Goal: Browse casually: Explore the website without a specific task or goal

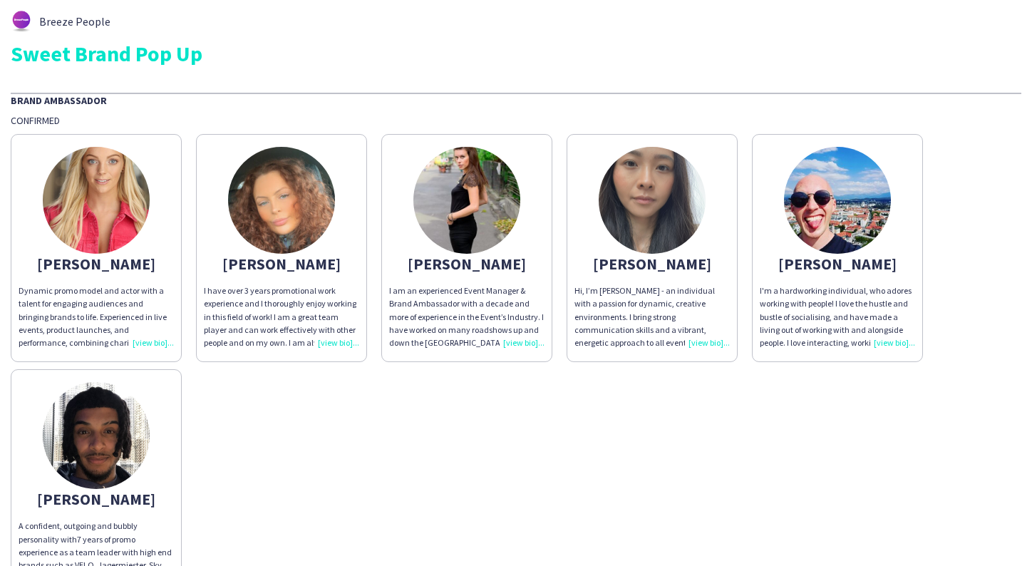
click at [863, 207] on img at bounding box center [837, 200] width 107 height 107
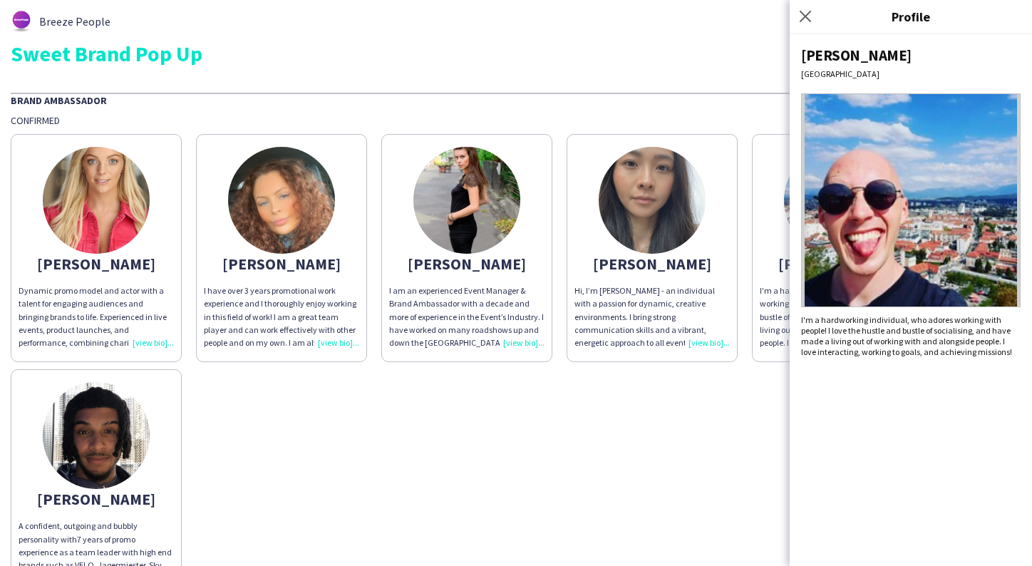
click at [262, 216] on img at bounding box center [281, 200] width 107 height 107
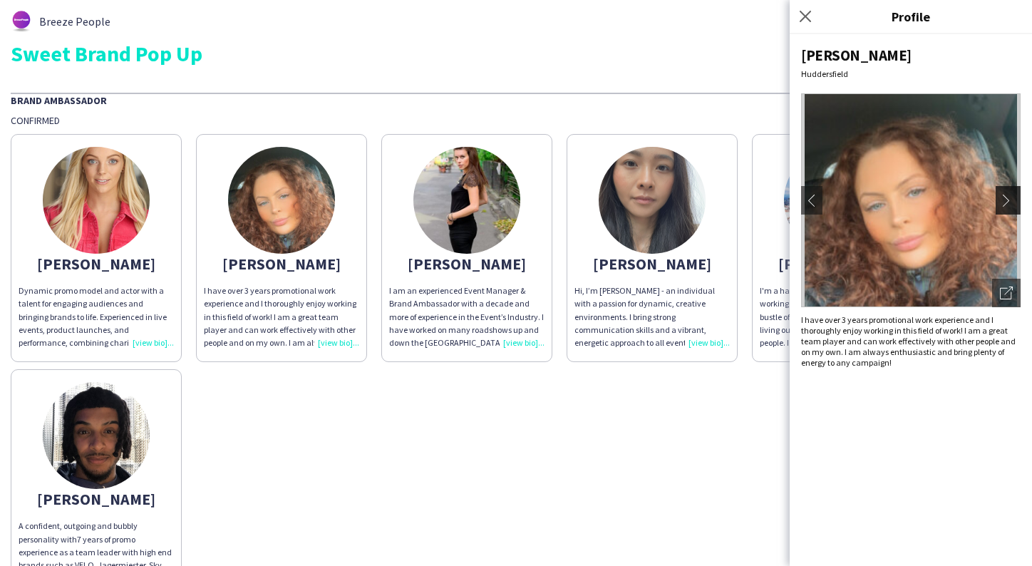
click at [1012, 199] on app-icon "chevron-right" at bounding box center [1010, 200] width 20 height 13
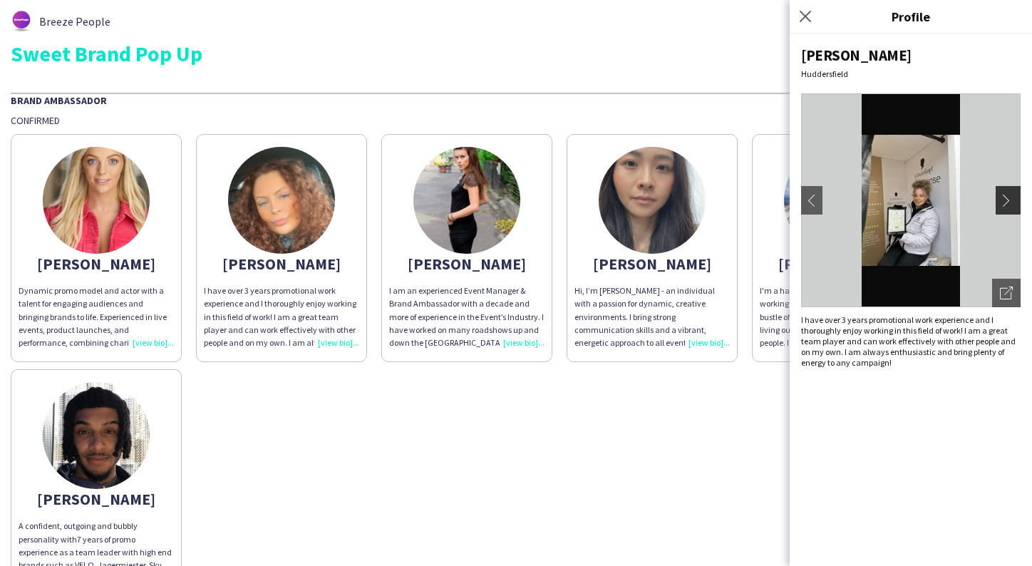
click at [1007, 202] on app-icon "chevron-right" at bounding box center [1010, 200] width 20 height 13
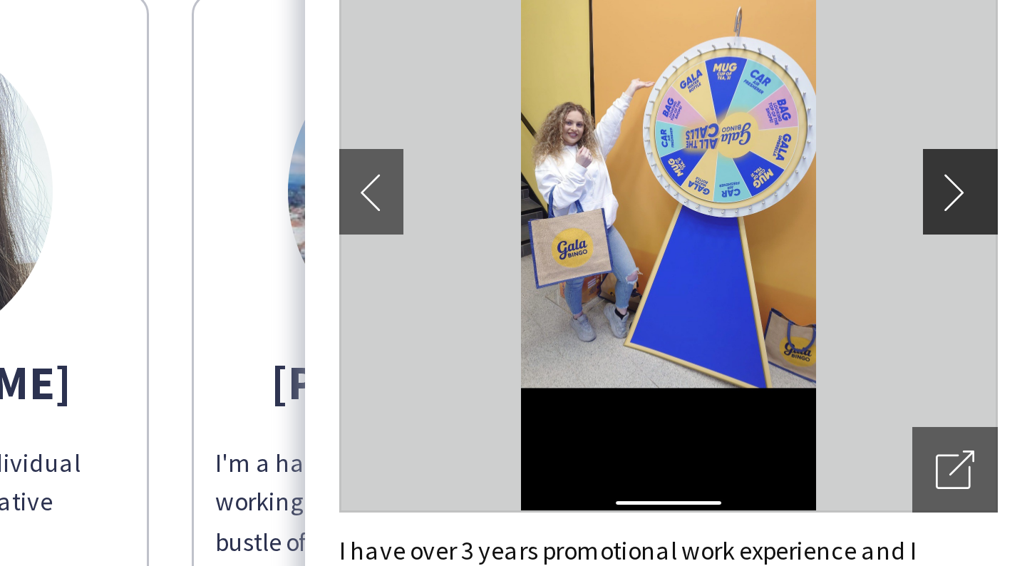
click at [1000, 194] on app-icon "chevron-right" at bounding box center [1010, 200] width 20 height 13
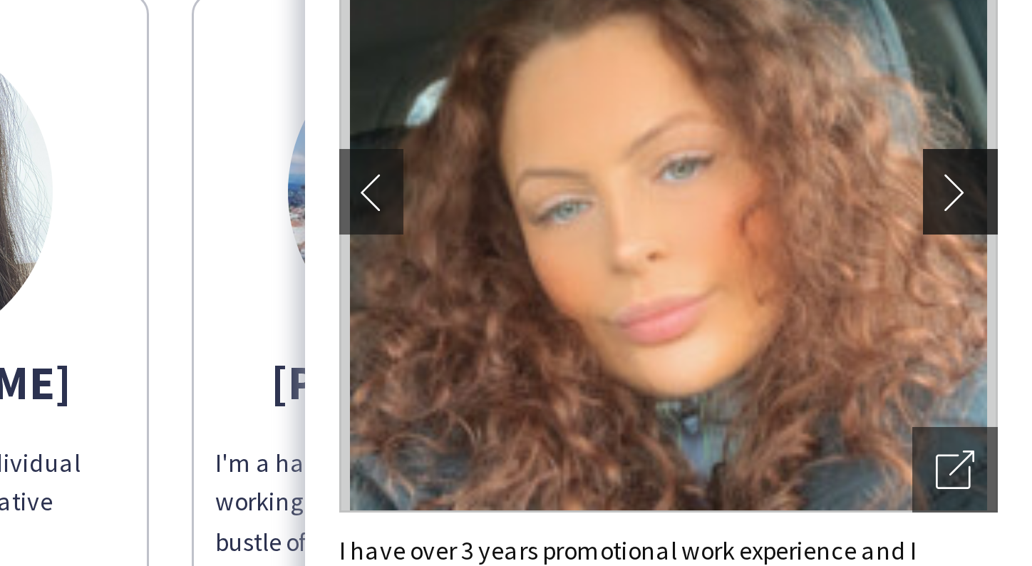
click at [1000, 194] on app-icon "chevron-right" at bounding box center [1010, 200] width 20 height 13
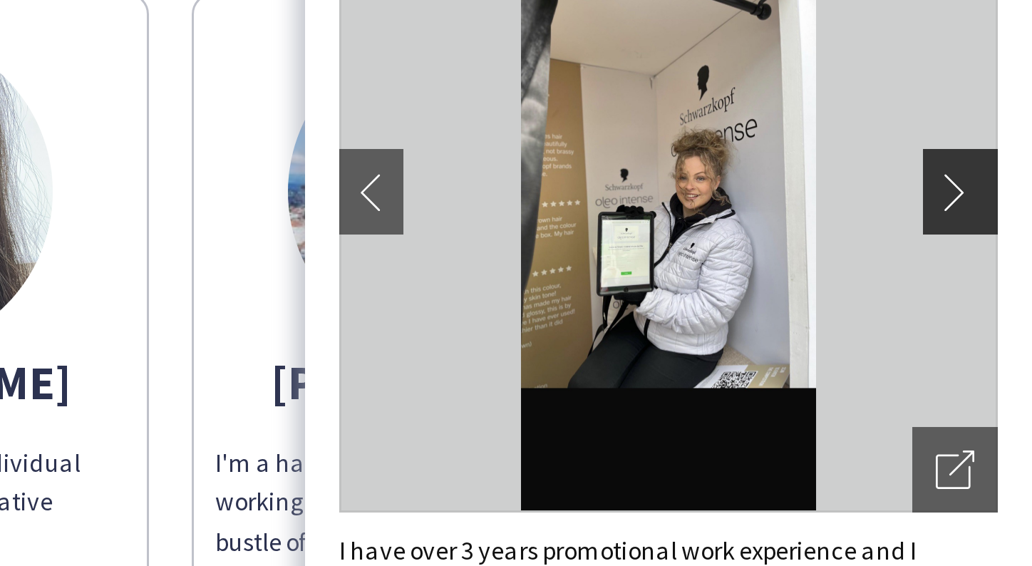
click at [1000, 194] on app-icon "chevron-right" at bounding box center [1010, 200] width 20 height 13
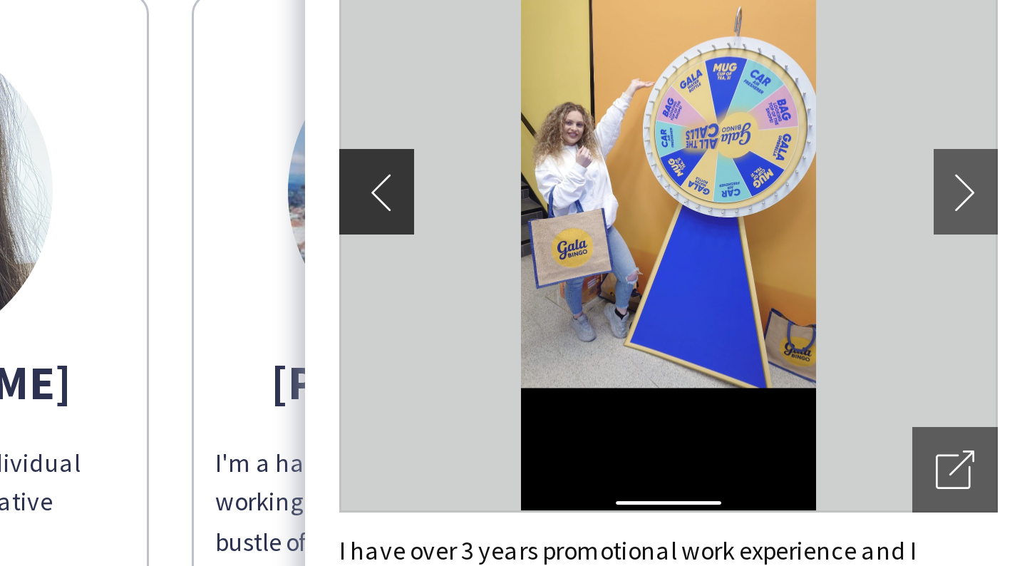
click at [802, 194] on app-icon "chevron-left" at bounding box center [812, 200] width 20 height 13
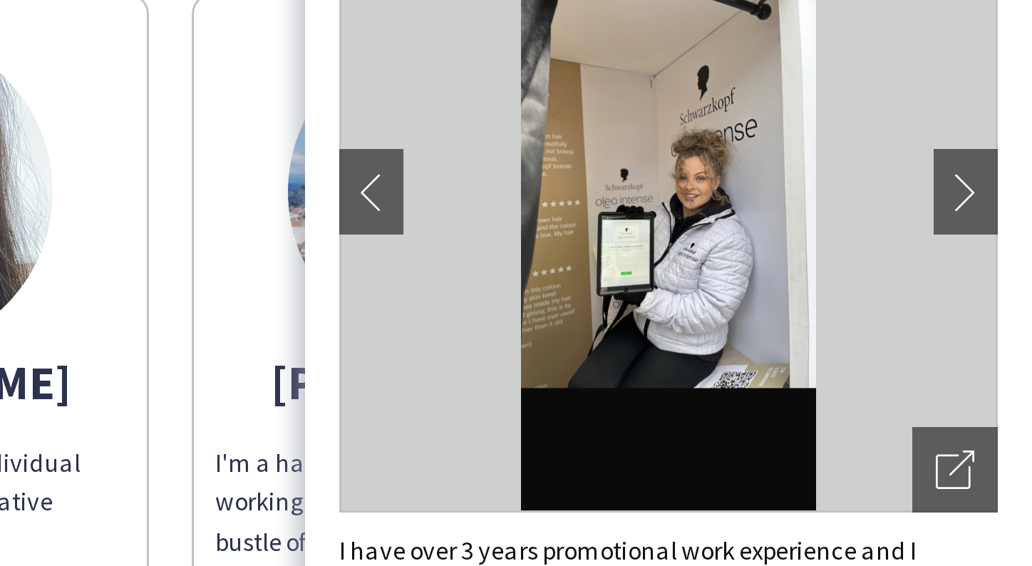
click at [752, 134] on app-share-pages-crew-card "Maxime I'm a hardworking individual, who adores working with people! I love the…" at bounding box center [837, 248] width 171 height 228
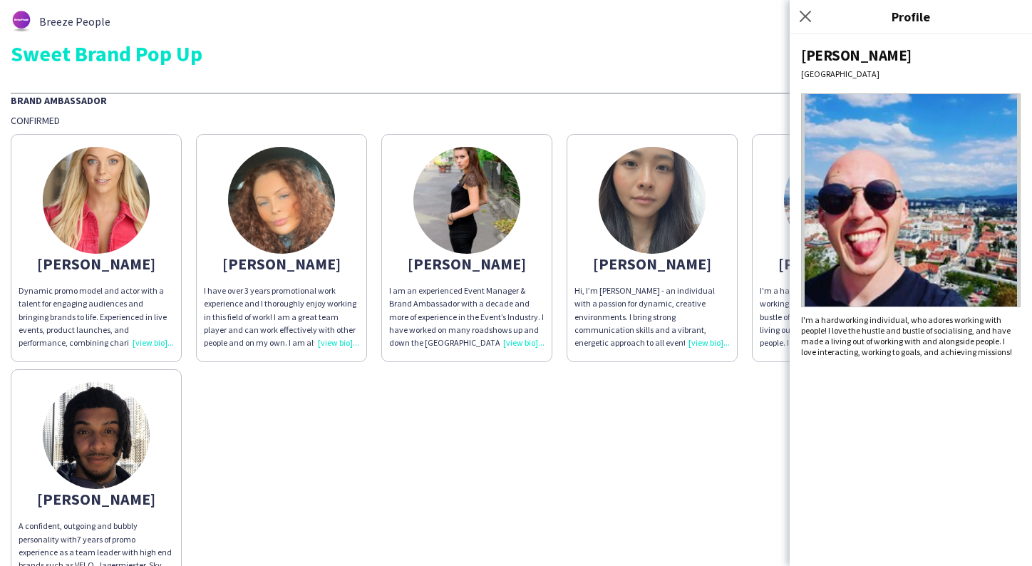
click at [220, 451] on div "anna Dynamic promo model and actor with a talent for engaging audiences and bri…" at bounding box center [516, 362] width 1011 height 470
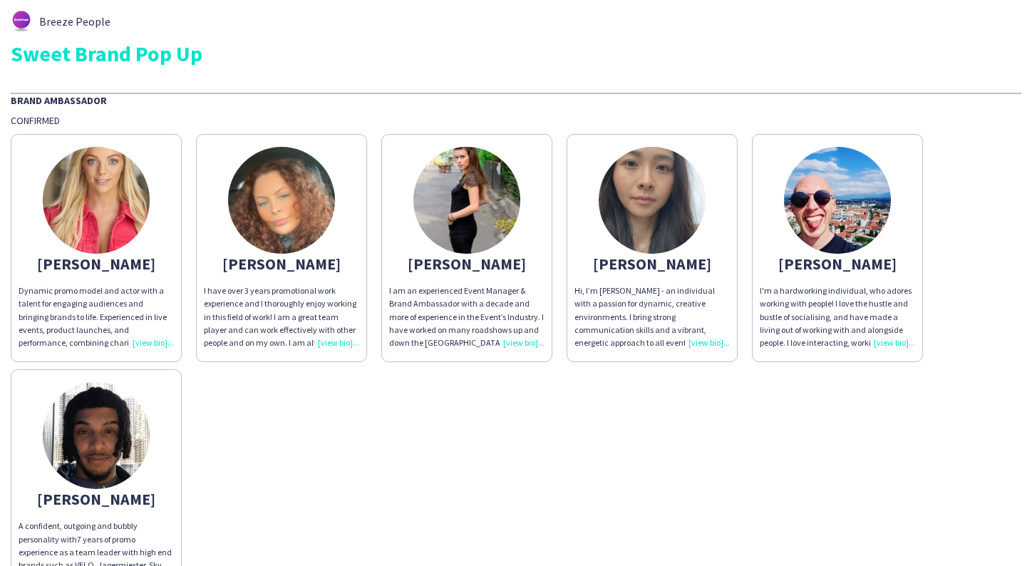
scroll to position [1, 0]
click at [865, 219] on img at bounding box center [837, 199] width 107 height 107
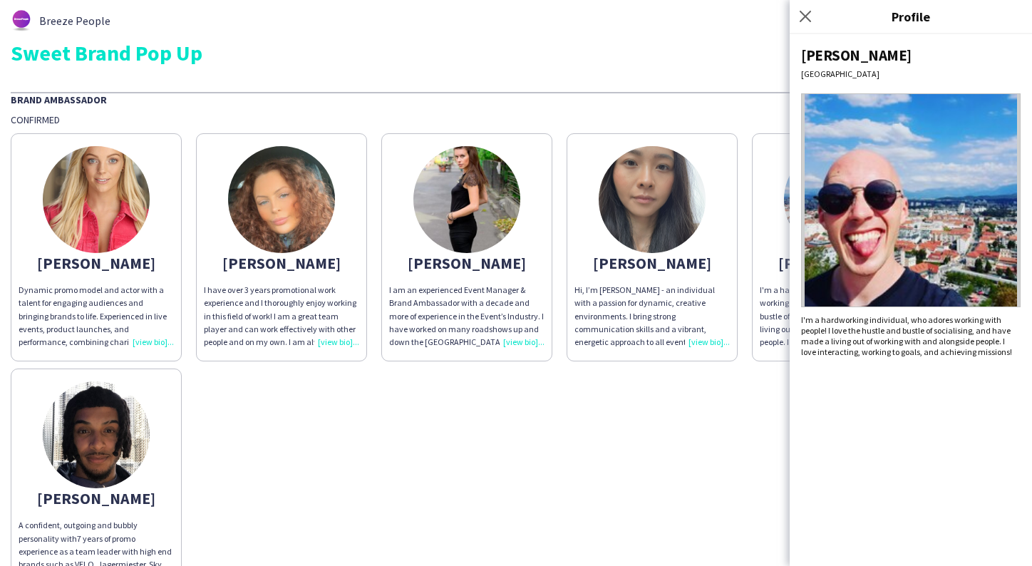
click at [594, 384] on div "anna Dynamic promo model and actor with a talent for engaging audiences and bri…" at bounding box center [516, 361] width 1011 height 470
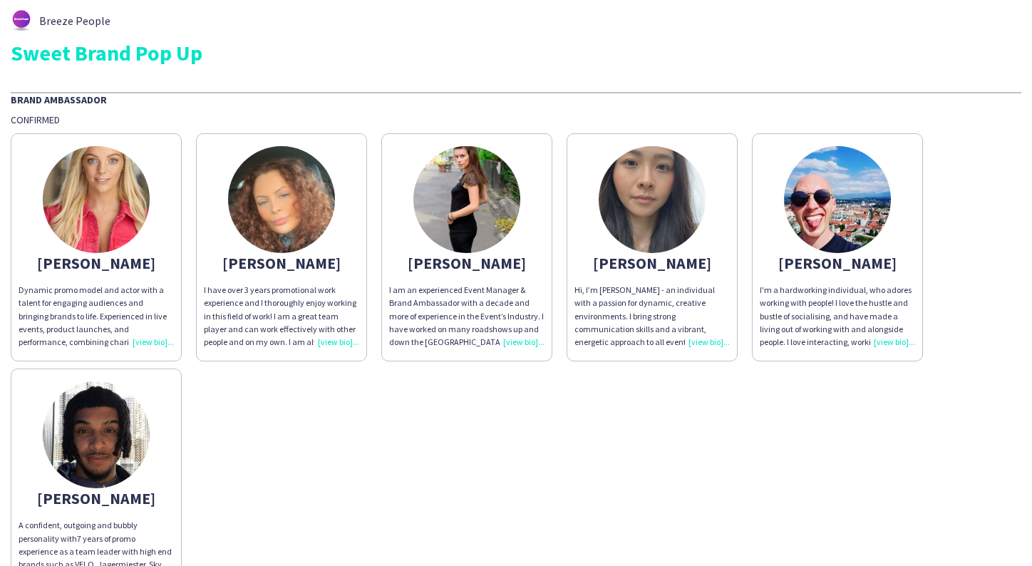
click at [835, 223] on img at bounding box center [837, 199] width 107 height 107
